Goal: Information Seeking & Learning: Learn about a topic

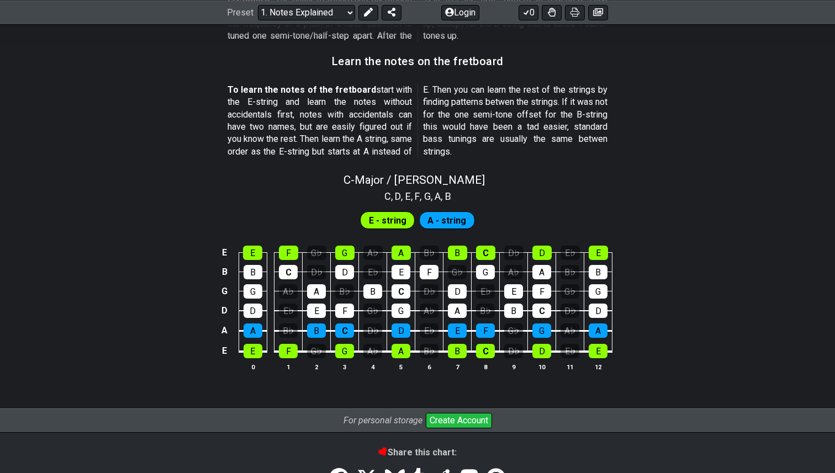
scroll to position [990, 0]
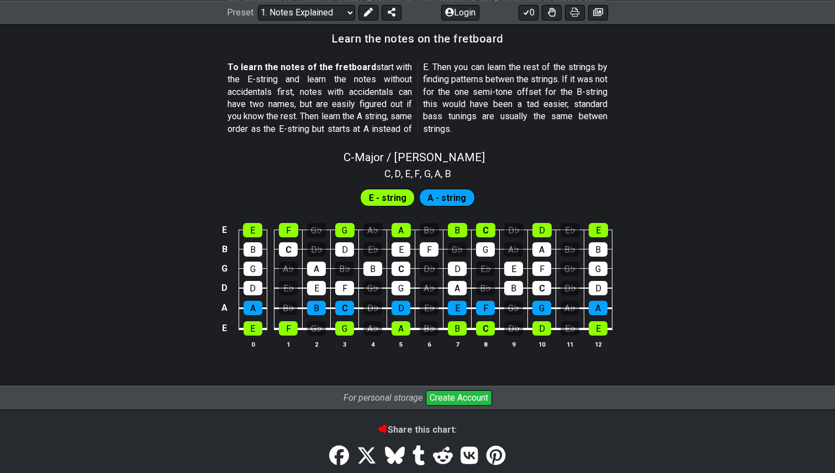
click at [456, 192] on span "A - string" at bounding box center [446, 198] width 39 height 16
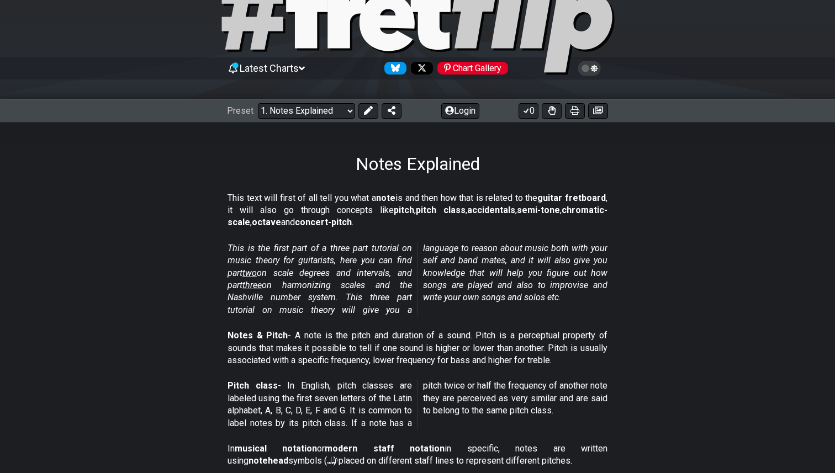
scroll to position [44, 0]
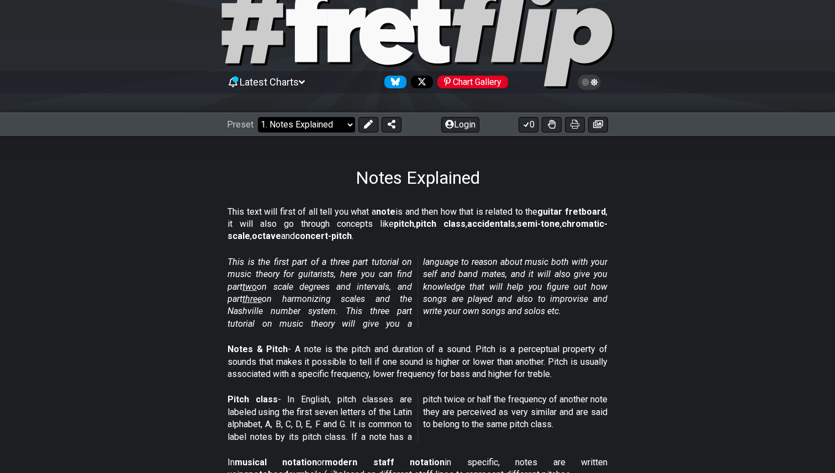
click at [304, 120] on select "Welcome to #fretflip! Initial Preset Custom Preset Minor Pentatonic Major Penta…" at bounding box center [306, 124] width 97 height 15
click at [258, 117] on select "Welcome to #fretflip! Initial Preset Custom Preset Minor Pentatonic Major Penta…" at bounding box center [306, 124] width 97 height 15
click at [298, 123] on select "Welcome to #fretflip! Initial Preset Custom Preset Minor Pentatonic Major Penta…" at bounding box center [306, 124] width 97 height 15
click at [258, 117] on select "Welcome to #fretflip! Initial Preset Custom Preset Minor Pentatonic Major Penta…" at bounding box center [306, 124] width 97 height 15
click at [325, 119] on select "Welcome to #fretflip! Initial Preset Custom Preset Minor Pentatonic Major Penta…" at bounding box center [306, 124] width 97 height 15
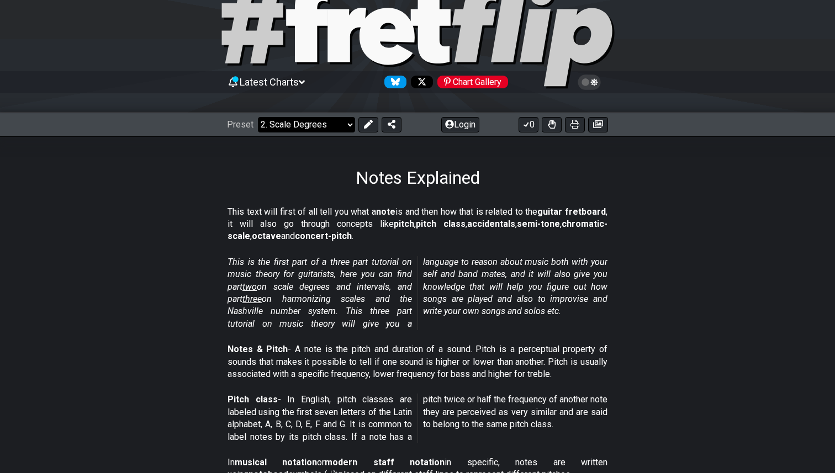
click at [258, 117] on select "Welcome to #fretflip! Initial Preset Custom Preset Minor Pentatonic Major Penta…" at bounding box center [306, 124] width 97 height 15
select select "/scale-degrees-and-intervals"
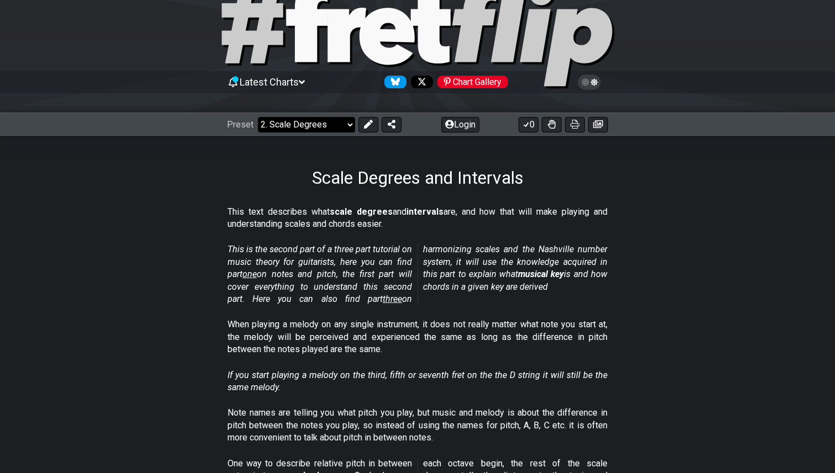
click at [300, 123] on select "Welcome to #fretflip! Initial Preset Custom Preset Minor Pentatonic Major Penta…" at bounding box center [306, 124] width 97 height 15
click at [258, 117] on select "Welcome to #fretflip! Initial Preset Custom Preset Minor Pentatonic Major Penta…" at bounding box center [306, 124] width 97 height 15
click at [342, 128] on select "Welcome to #fretflip! Initial Preset Custom Preset Minor Pentatonic Major Penta…" at bounding box center [306, 124] width 97 height 15
click at [258, 117] on select "Welcome to #fretflip! Initial Preset Custom Preset Minor Pentatonic Major Penta…" at bounding box center [306, 124] width 97 height 15
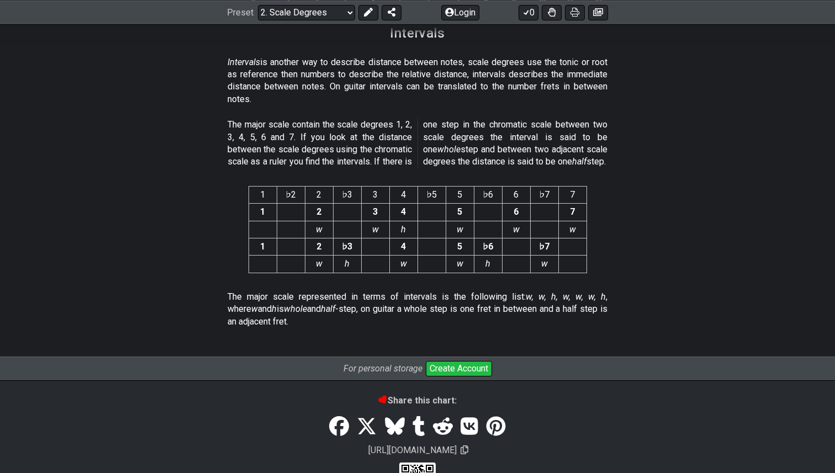
scroll to position [2858, 0]
